Goal: Ask a question: Seek information or help from site administrators or community

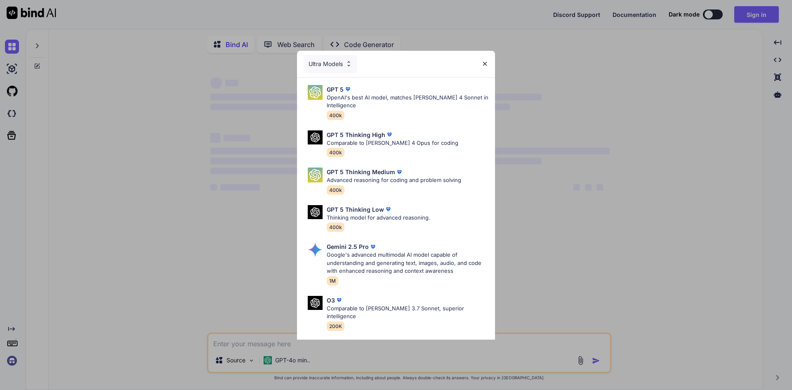
click at [483, 65] on img at bounding box center [484, 63] width 7 height 7
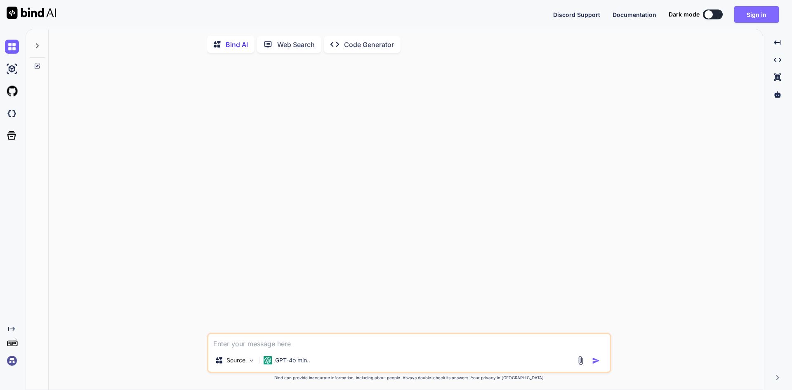
type textarea "x"
click at [759, 21] on button "Sign in" at bounding box center [756, 14] width 45 height 17
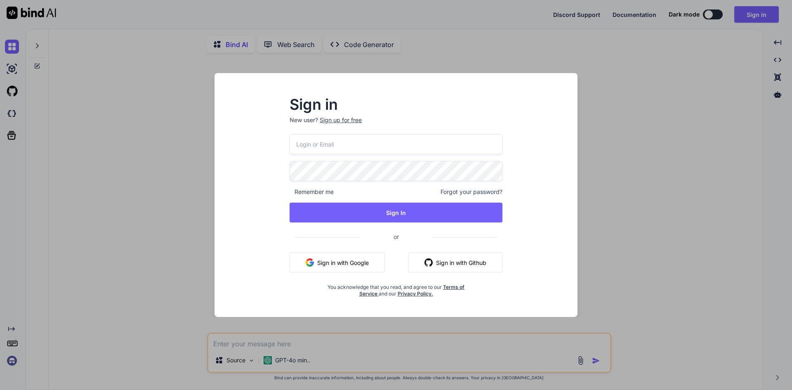
click at [361, 143] on input "email" at bounding box center [396, 144] width 213 height 20
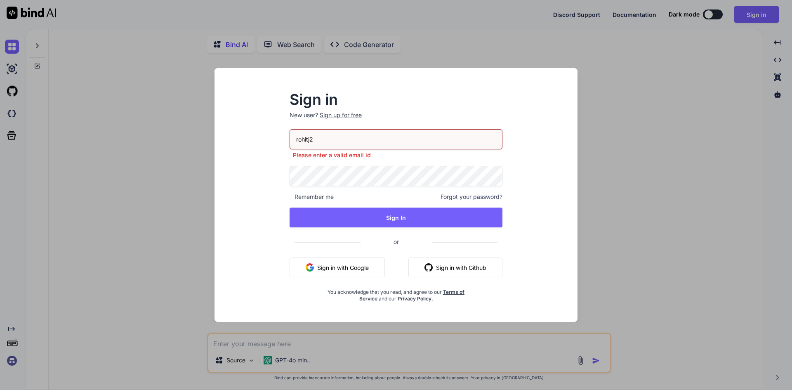
click at [348, 141] on input "rohitj2" at bounding box center [396, 139] width 213 height 20
type input "[EMAIL_ADDRESS][DOMAIN_NAME]"
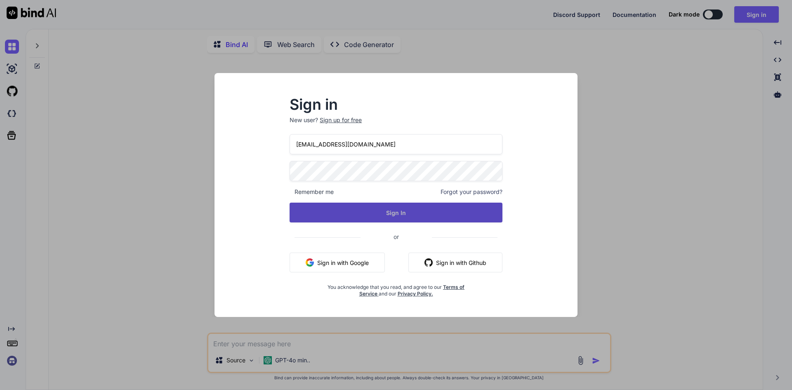
click at [373, 210] on button "Sign In" at bounding box center [396, 213] width 213 height 20
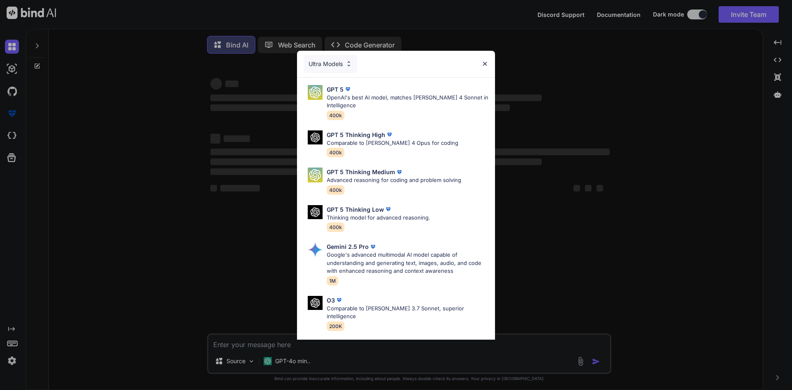
type textarea "x"
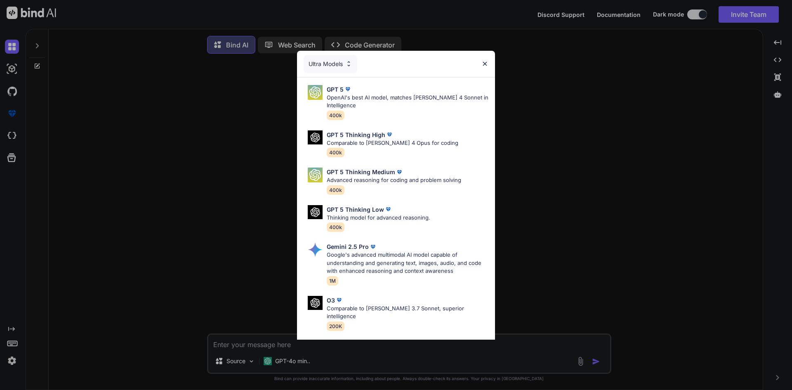
click at [488, 63] on img at bounding box center [484, 63] width 7 height 7
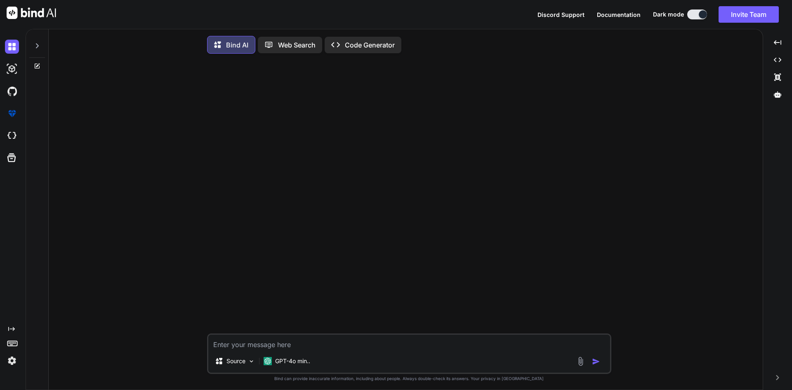
click at [322, 344] on textarea at bounding box center [409, 342] width 402 height 15
type textarea "1"
type textarea "x"
type textarea "10"
type textarea "x"
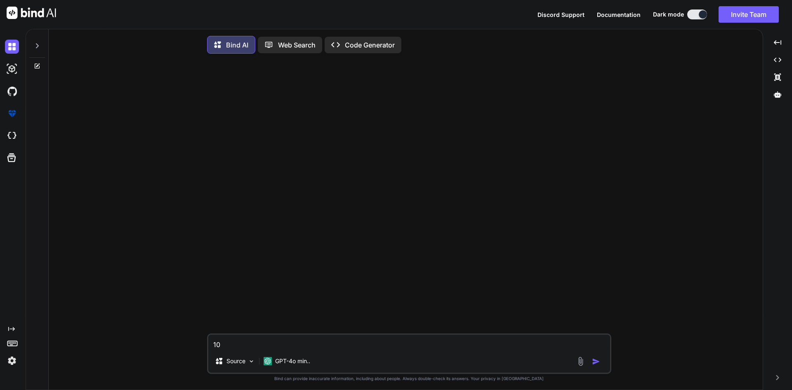
type textarea "100"
type textarea "x"
type textarea "100"
type textarea "x"
type textarea "100 l"
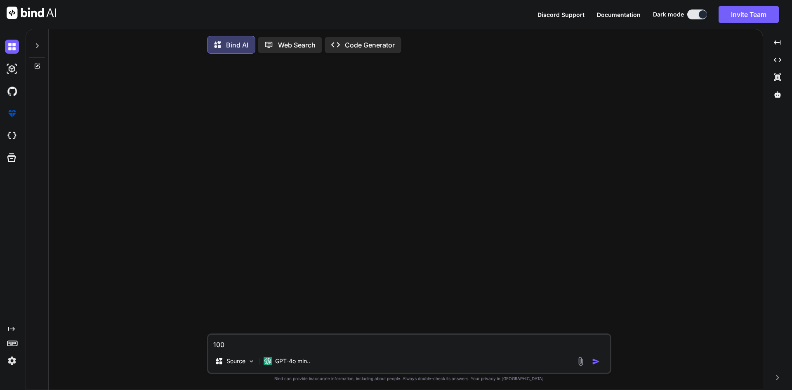
type textarea "x"
type textarea "100 li"
type textarea "x"
type textarea "100 lis"
type textarea "x"
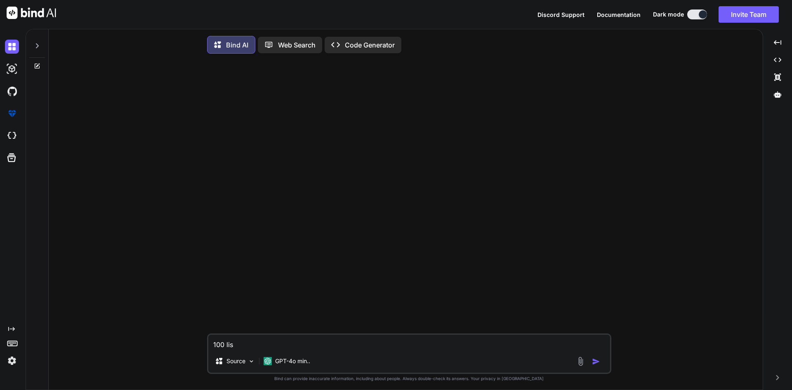
type textarea "100 list"
type textarea "x"
type textarea "100 list"
type textarea "x"
type textarea "100 list o"
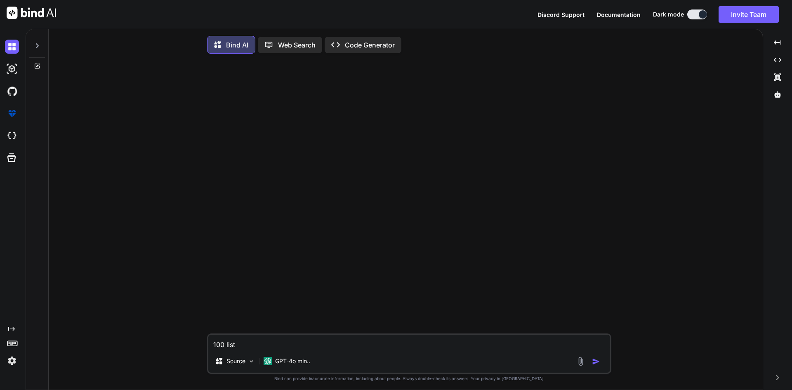
type textarea "x"
type textarea "100 list of"
type textarea "x"
type textarea "100 list of"
type textarea "x"
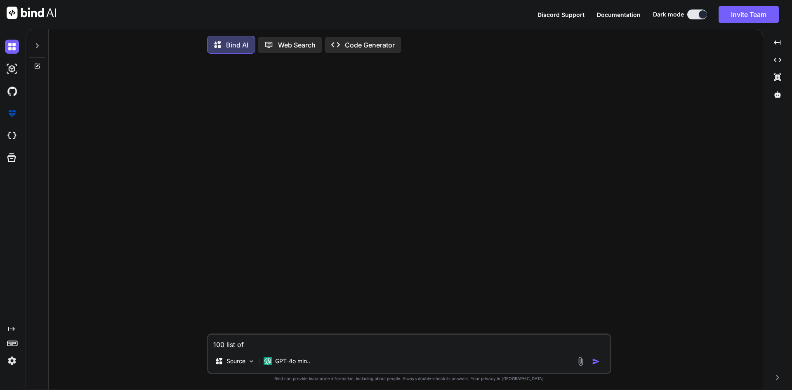
type textarea "100 list of j"
type textarea "x"
type textarea "100 list of js"
type textarea "x"
type textarea "100 list of js"
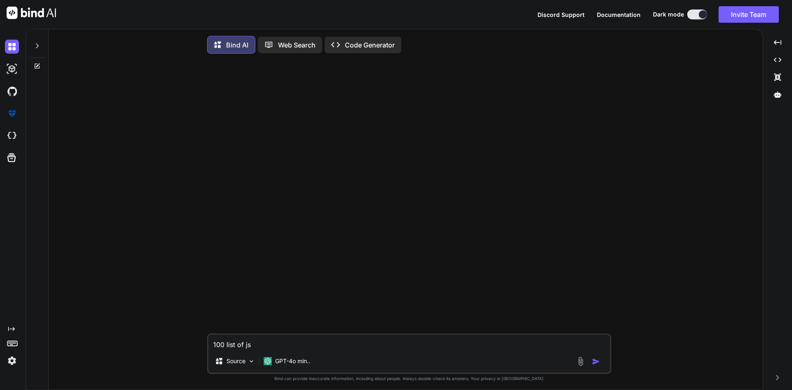
type textarea "x"
type textarea "100 list of js p"
type textarea "x"
type textarea "100 list of js pr"
type textarea "x"
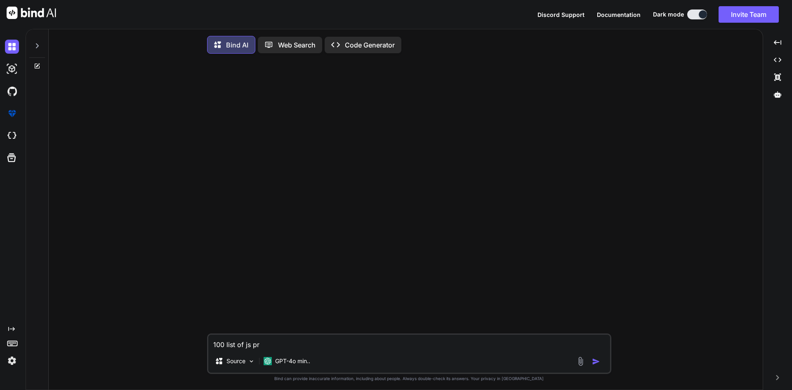
type textarea "100 list of js pro"
type textarea "x"
type textarea "100 list of js prog"
type textarea "x"
type textarea "100 list of js progr"
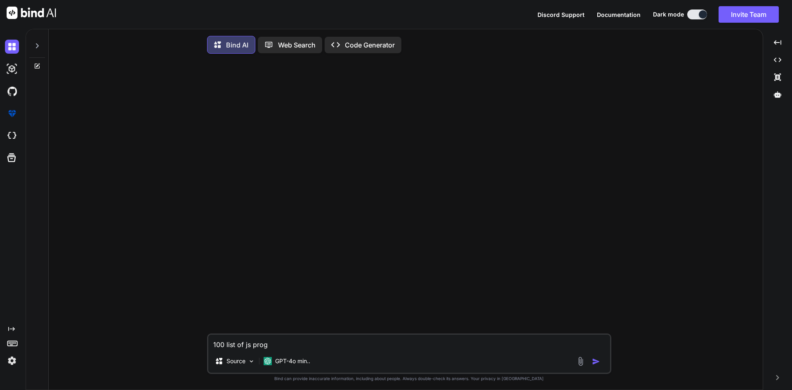
type textarea "x"
type textarea "100 list of js progra"
type textarea "x"
type textarea "100 list of js program"
type textarea "x"
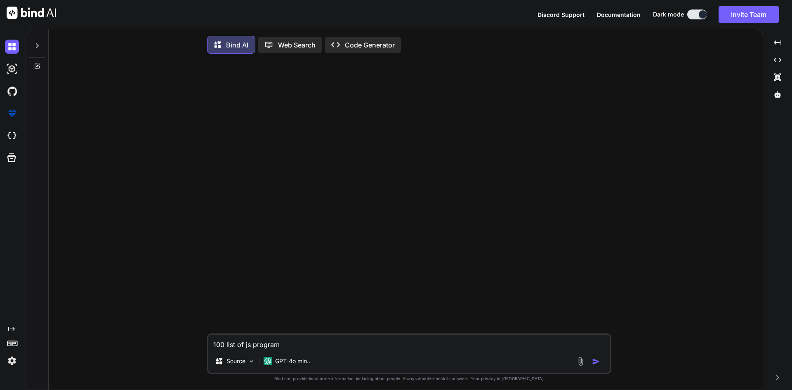
type textarea "100 list of js programs"
type textarea "x"
type textarea "100 list of js programs"
type textarea "x"
type textarea "100 list of js programs m"
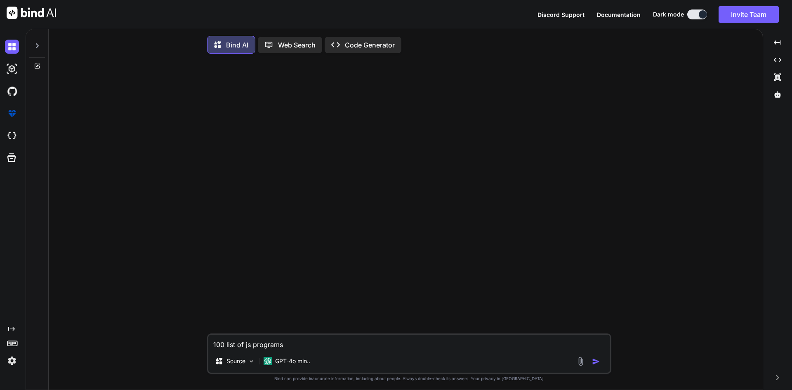
type textarea "x"
type textarea "100 list of js programs mo"
type textarea "x"
type textarea "100 list of js programs mos"
type textarea "x"
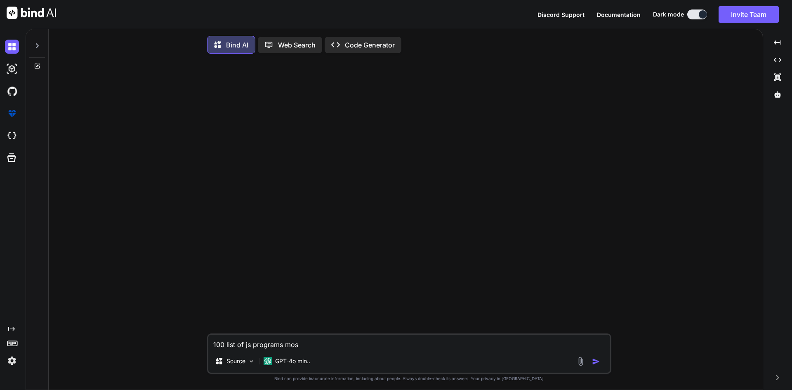
type textarea "100 list of js programs most"
type textarea "x"
type textarea "100 list of js programs most"
type textarea "x"
type textarea "100 list of js programs most a"
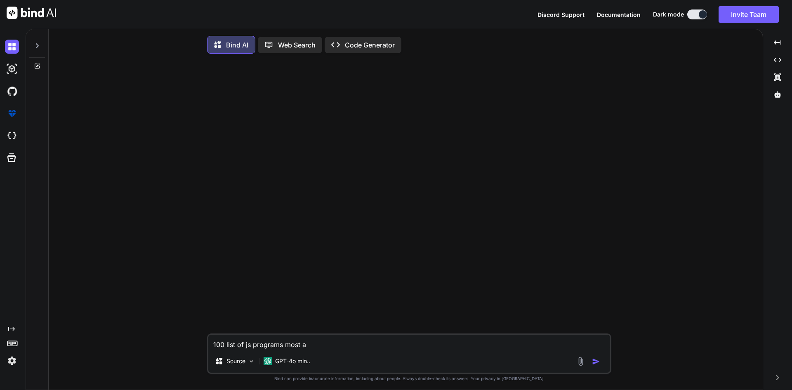
type textarea "x"
type textarea "100 list of js programs most as"
type textarea "x"
type textarea "100 list of js programs most ask"
type textarea "x"
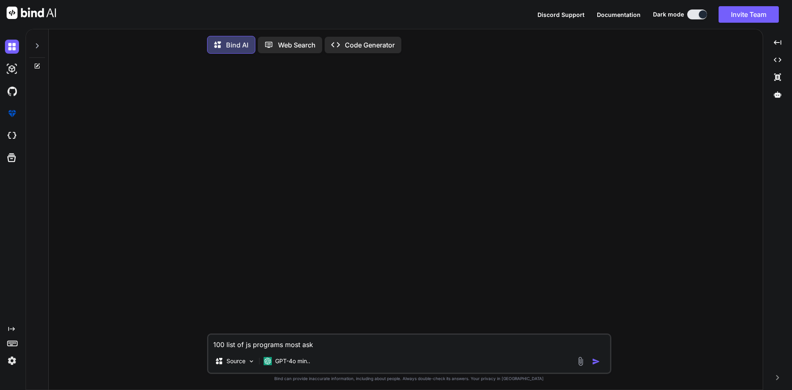
type textarea "100 list of js programs most aske"
type textarea "x"
type textarea "100 list of js programs most asked"
type textarea "x"
type textarea "100 list of js programs most asked"
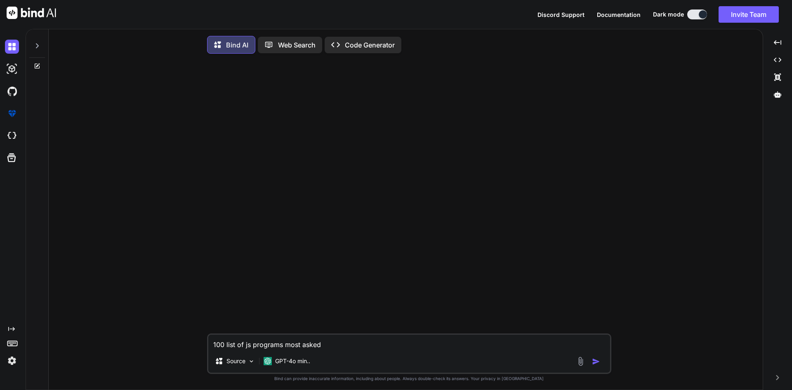
type textarea "x"
type textarea "100 list of js programs most asked i"
type textarea "x"
type textarea "100 list of js programs most asked in"
type textarea "x"
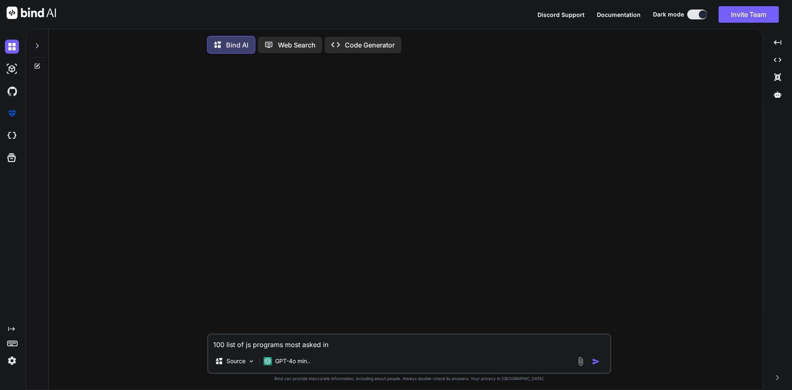
type textarea "100 list of js programs most asked in"
type textarea "x"
type textarea "100 list of js programs most asked in i"
type textarea "x"
type textarea "100 list of js programs most asked in in"
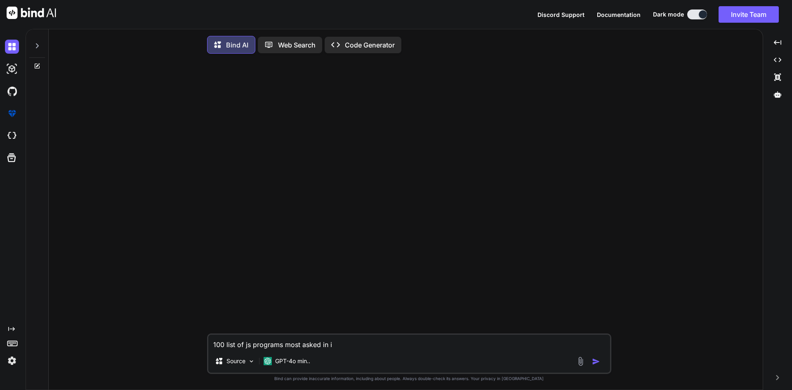
type textarea "x"
type textarea "100 list of js programs most asked in int"
type textarea "x"
type textarea "100 list of js programs most asked in inte"
type textarea "x"
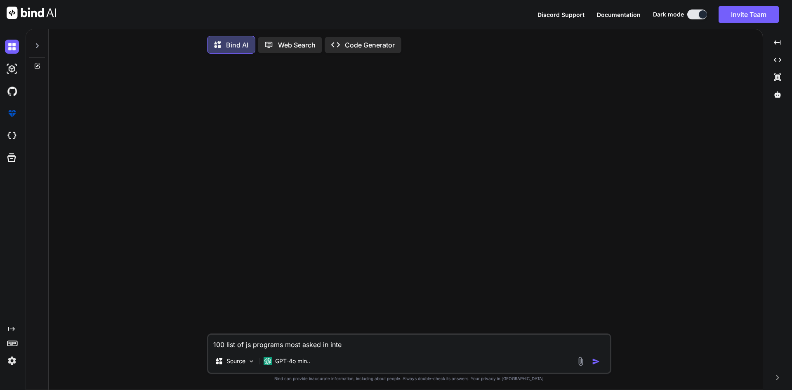
type textarea "100 list of js programs most asked in inter"
type textarea "x"
type textarea "100 list of js programs most asked in interv"
type textarea "x"
type textarea "100 list of js programs most asked in intervi"
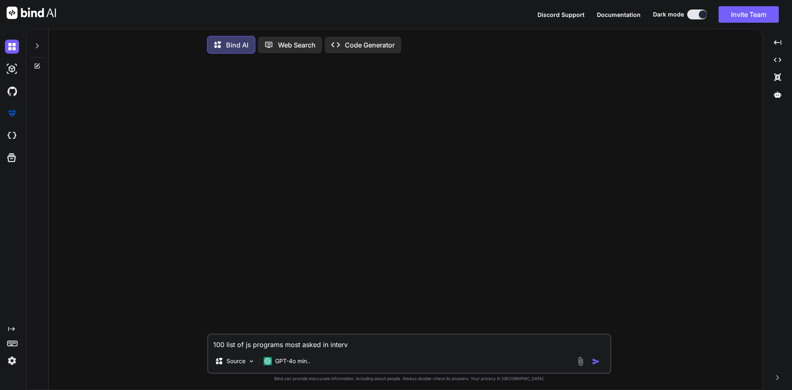
type textarea "x"
type textarea "100 list of js programs most asked in intervie"
type textarea "x"
type textarea "100 list of js programs most asked in interview"
type textarea "x"
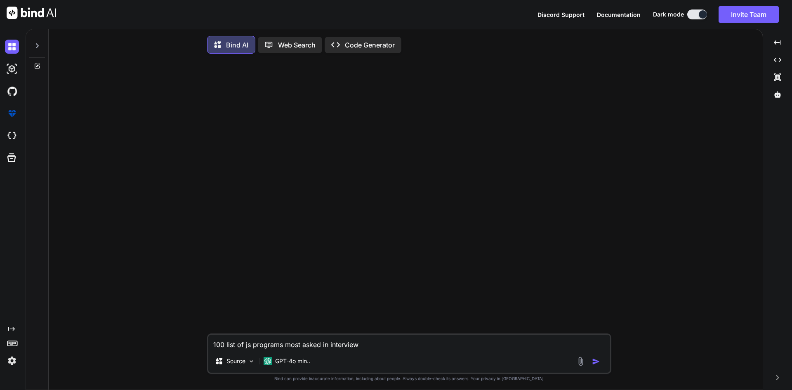
type textarea "100 list of js programs most asked in interview"
type textarea "x"
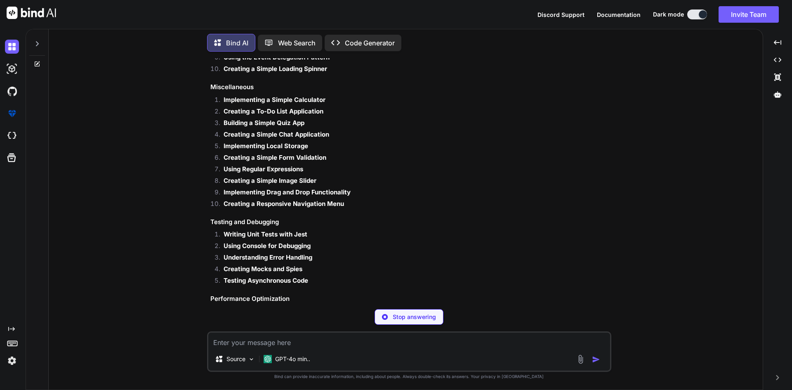
scroll to position [1087, 0]
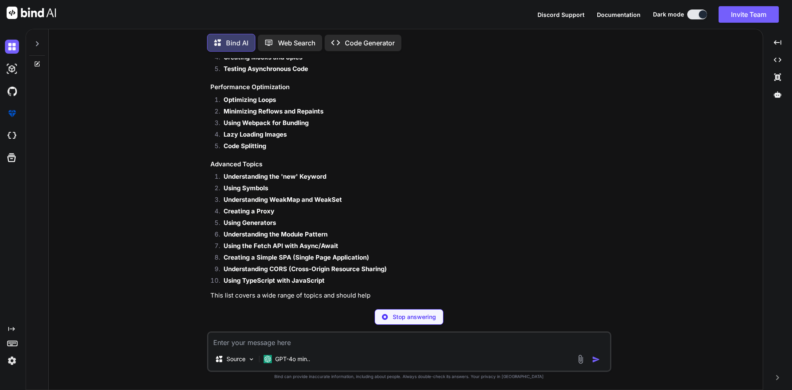
type textarea "x"
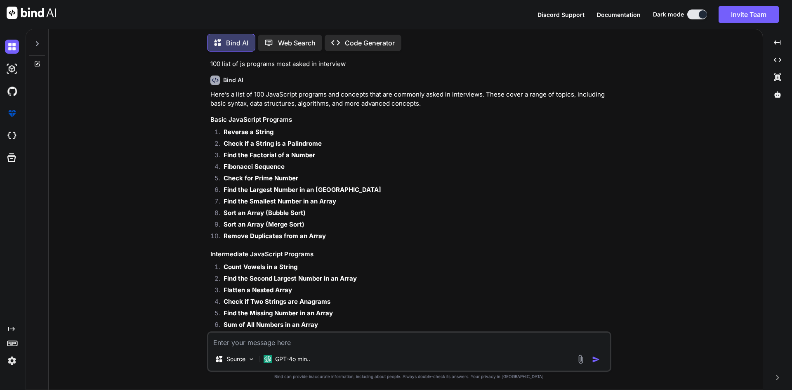
scroll to position [0, 0]
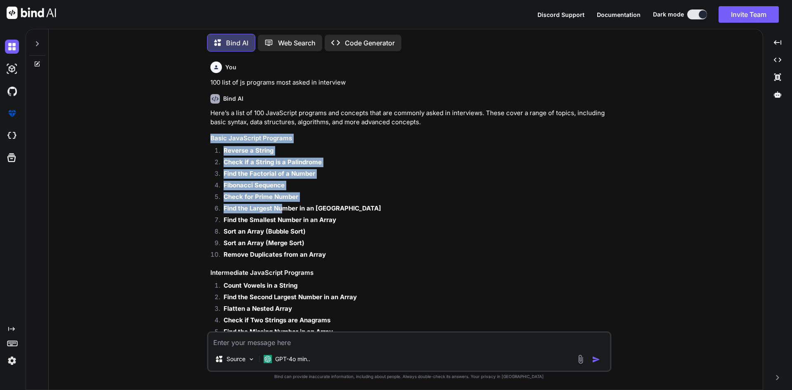
drag, startPoint x: 208, startPoint y: 139, endPoint x: 288, endPoint y: 212, distance: 108.3
click at [284, 210] on div "You 100 list of js programs most asked in interview Bind AI Here’s a list of 10…" at bounding box center [409, 223] width 404 height 331
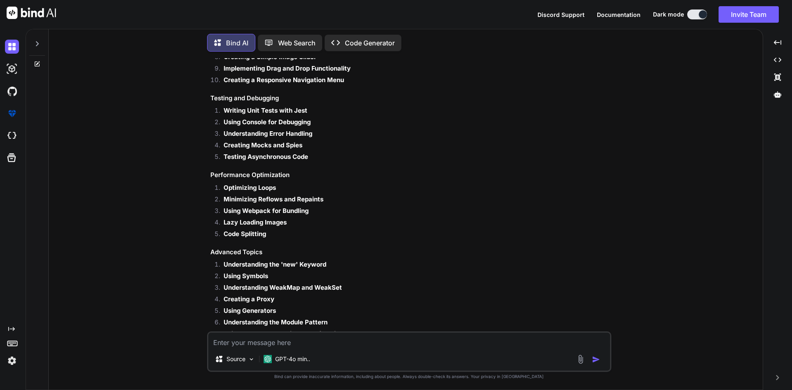
scroll to position [1189, 0]
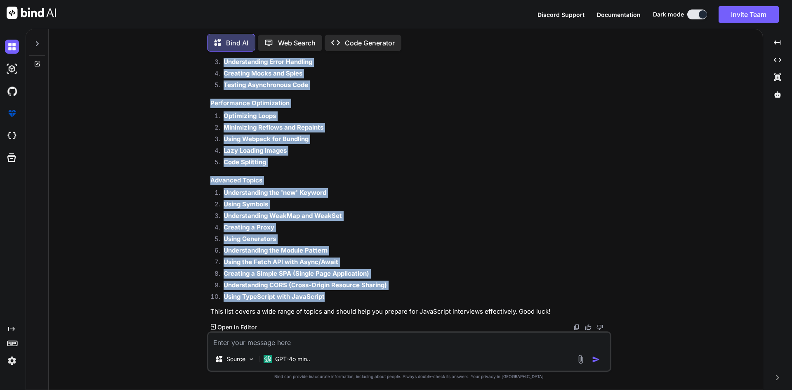
click at [326, 296] on li "Using TypeScript with JavaScript" at bounding box center [413, 298] width 393 height 12
copy div "Basic JavaScript Programs Reverse a String Check if a String is a Palindrome Fi…"
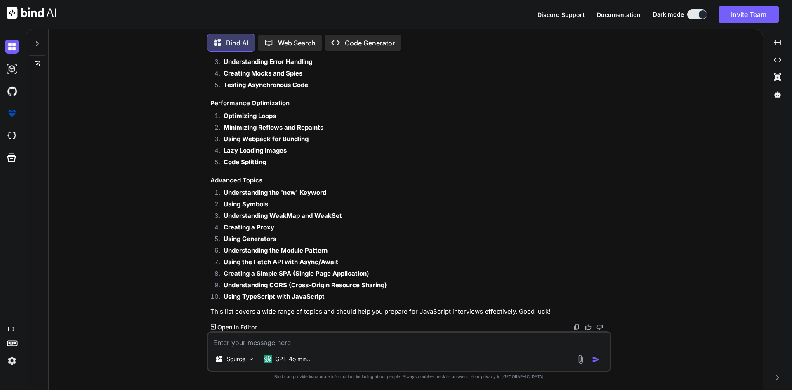
click at [267, 344] on textarea at bounding box center [409, 340] width 402 height 15
type textarea "1"
type textarea "100 js programing question list"
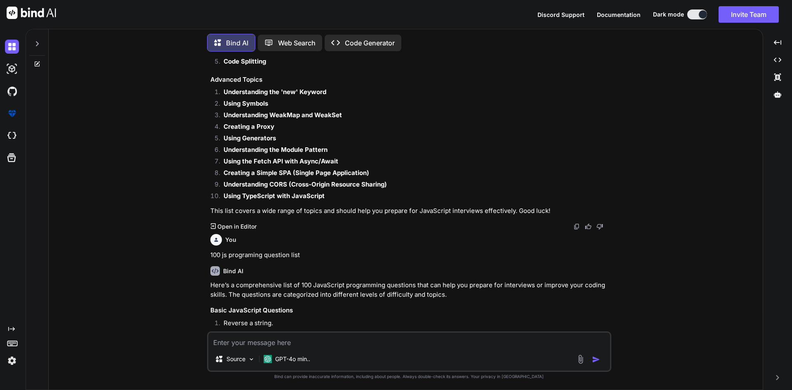
scroll to position [1455, 0]
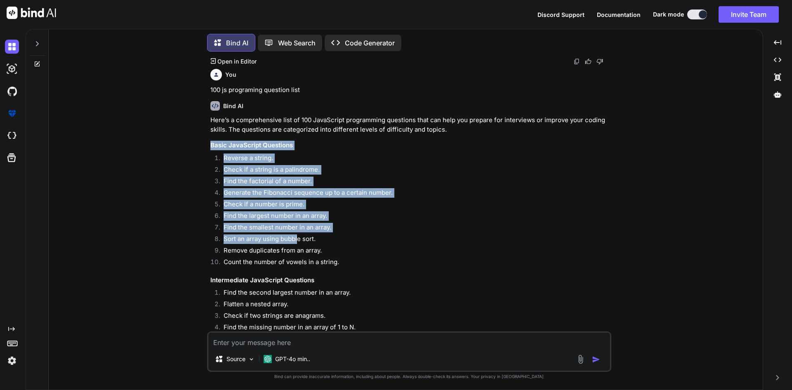
drag, startPoint x: 205, startPoint y: 145, endPoint x: 297, endPoint y: 242, distance: 133.4
click at [297, 242] on div "You 100 list of js programs most asked in interview Bind AI Here’s a list of 10…" at bounding box center [409, 223] width 708 height 331
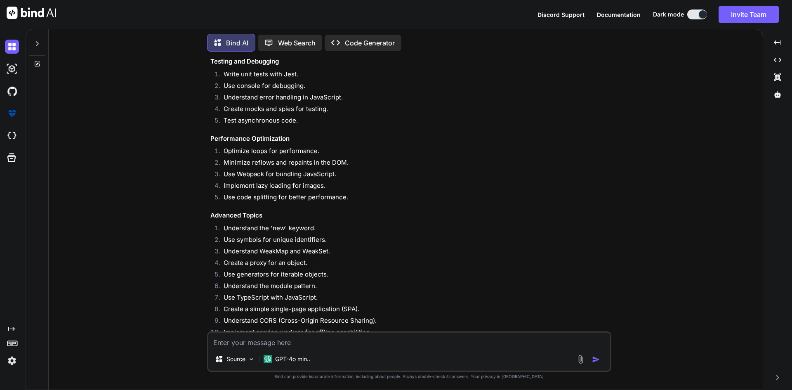
scroll to position [2651, 0]
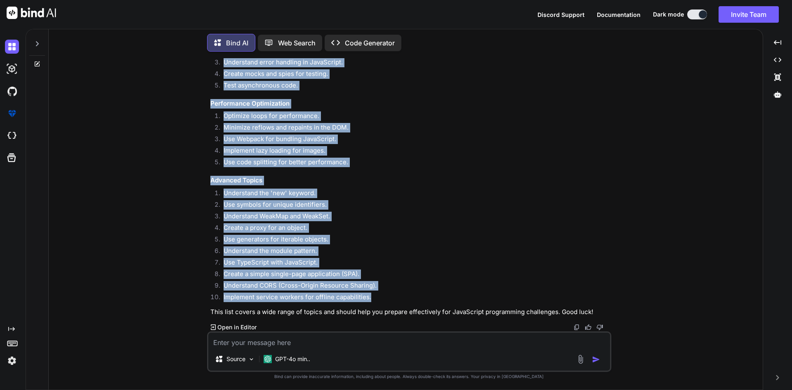
click at [384, 297] on li "Implement service workers for offline capabilities." at bounding box center [413, 298] width 393 height 12
copy div "Basic JavaScript Questions Reverse a string. Check if a string is a palindrome.…"
click at [12, 363] on img at bounding box center [12, 361] width 14 height 14
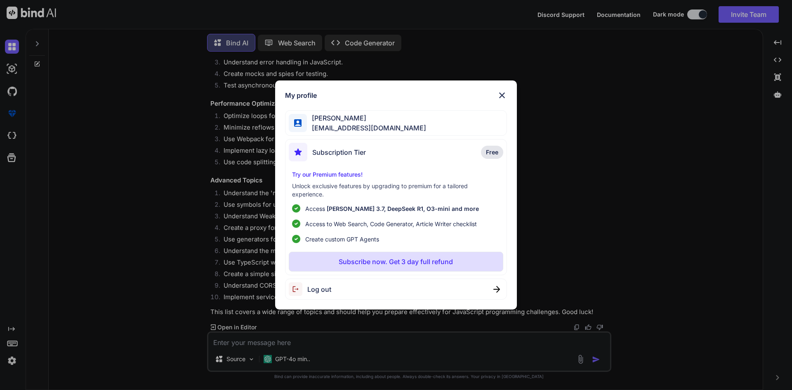
click at [323, 289] on span "Log out" at bounding box center [319, 289] width 24 height 10
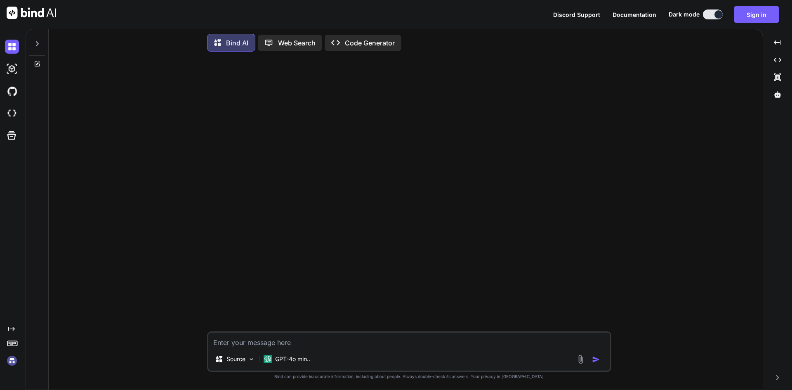
scroll to position [0, 0]
